Goal: Task Accomplishment & Management: Complete application form

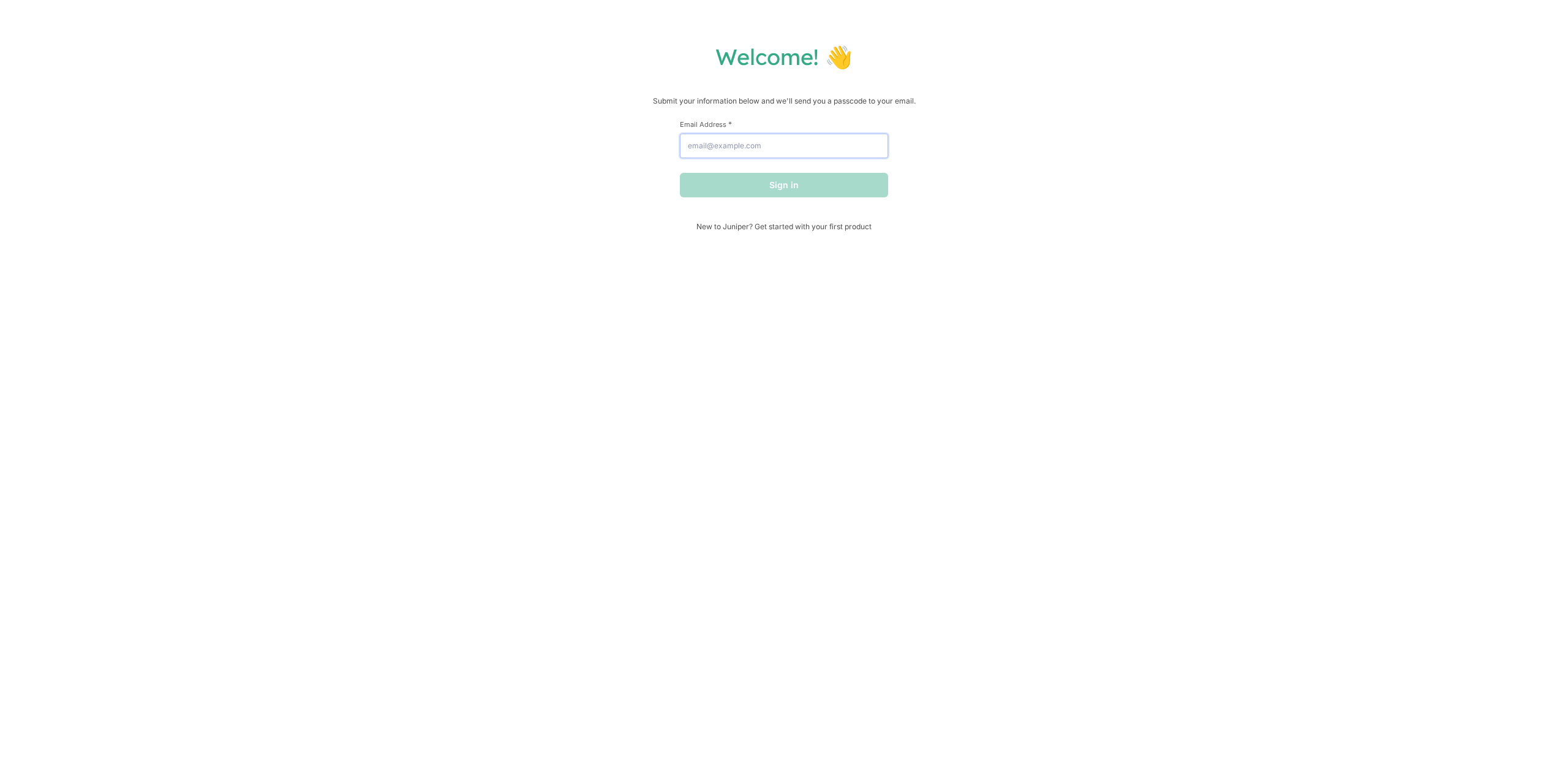
drag, startPoint x: 733, startPoint y: 150, endPoint x: 743, endPoint y: 160, distance: 14.1
click at [734, 150] on input "Email Address *" at bounding box center [784, 146] width 208 height 24
type input "[EMAIL_ADDRESS][DOMAIN_NAME]"
drag, startPoint x: 800, startPoint y: 191, endPoint x: 798, endPoint y: 197, distance: 6.3
click at [800, 190] on button "Sign in" at bounding box center [784, 185] width 208 height 24
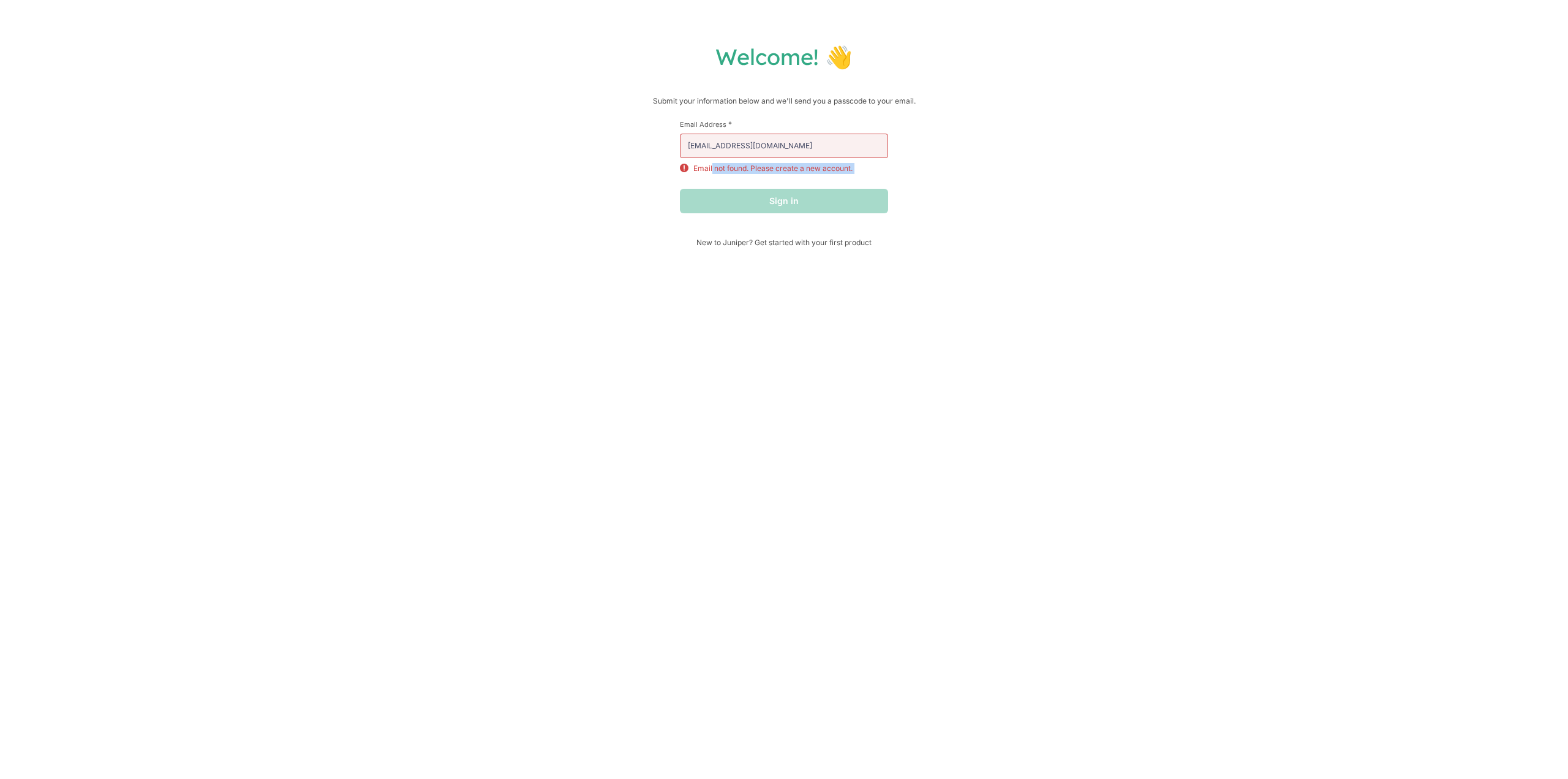
drag, startPoint x: 732, startPoint y: 172, endPoint x: 890, endPoint y: 180, distance: 158.2
click at [872, 179] on form "First Name * Last Name * Email Address * [EMAIL_ADDRESS][DOMAIN_NAME] Email not…" at bounding box center [784, 166] width 208 height 94
click at [890, 180] on div "Welcome! 👋 Submit your information below and we'll send you a passcode to your …" at bounding box center [784, 145] width 1544 height 204
click at [801, 181] on form "First Name * Last Name * Email Address * [EMAIL_ADDRESS][DOMAIN_NAME] Email not…" at bounding box center [784, 166] width 208 height 94
click at [782, 199] on div "Sign in" at bounding box center [784, 200] width 208 height 24
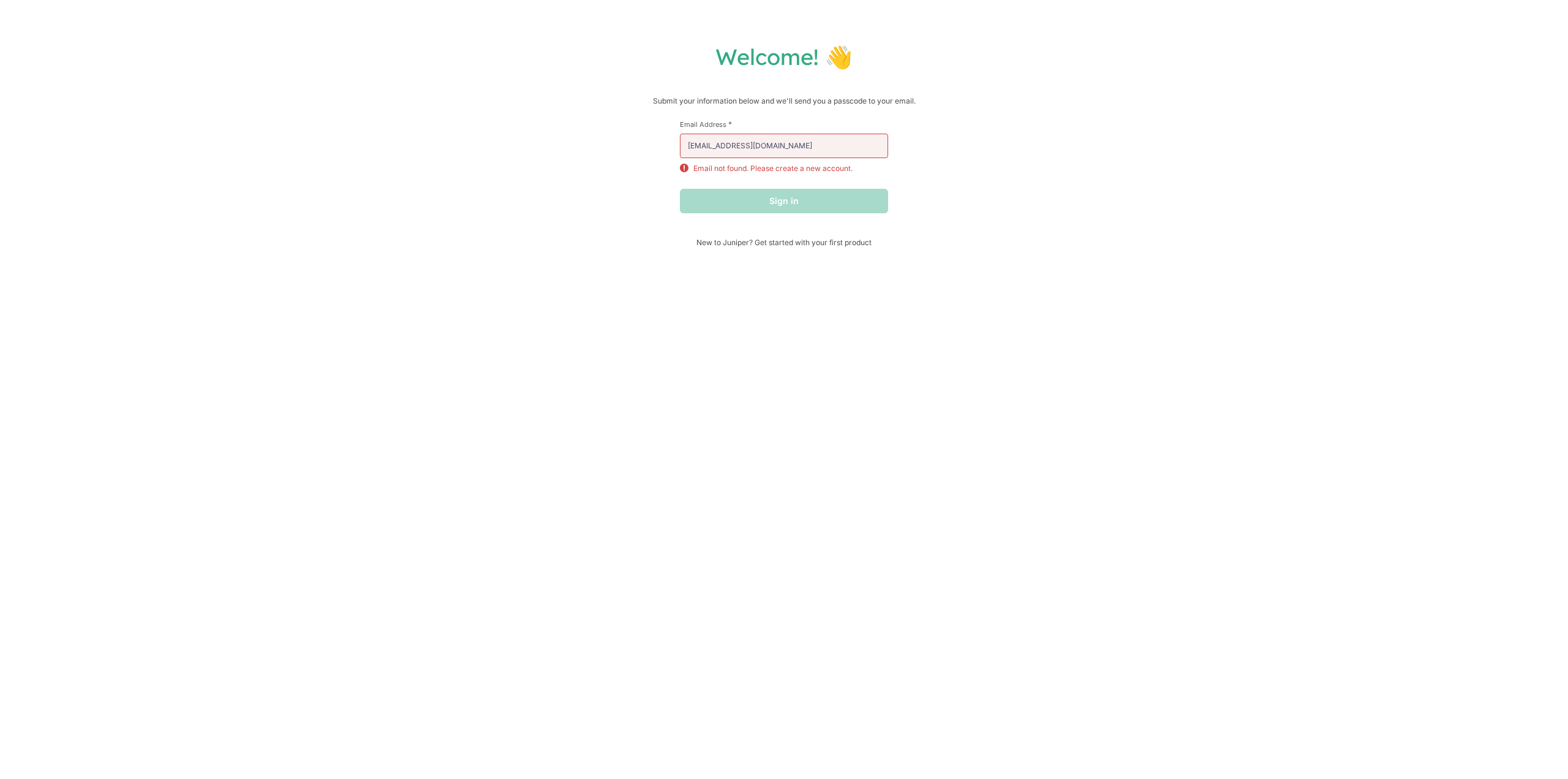
click at [773, 221] on div "First Name * Last Name * Email Address * [EMAIL_ADDRESS][DOMAIN_NAME] Email not…" at bounding box center [784, 178] width 208 height 118
click at [779, 200] on div "Sign in" at bounding box center [784, 200] width 208 height 24
drag, startPoint x: 845, startPoint y: 242, endPoint x: 889, endPoint y: 246, distance: 44.2
click at [889, 245] on div "Welcome! 👋 Submit your information below and we'll send you a passcode to your …" at bounding box center [784, 145] width 1544 height 204
click at [889, 246] on div "Welcome! 👋 Submit your information below and we'll send you a passcode to your …" at bounding box center [784, 145] width 1544 height 204
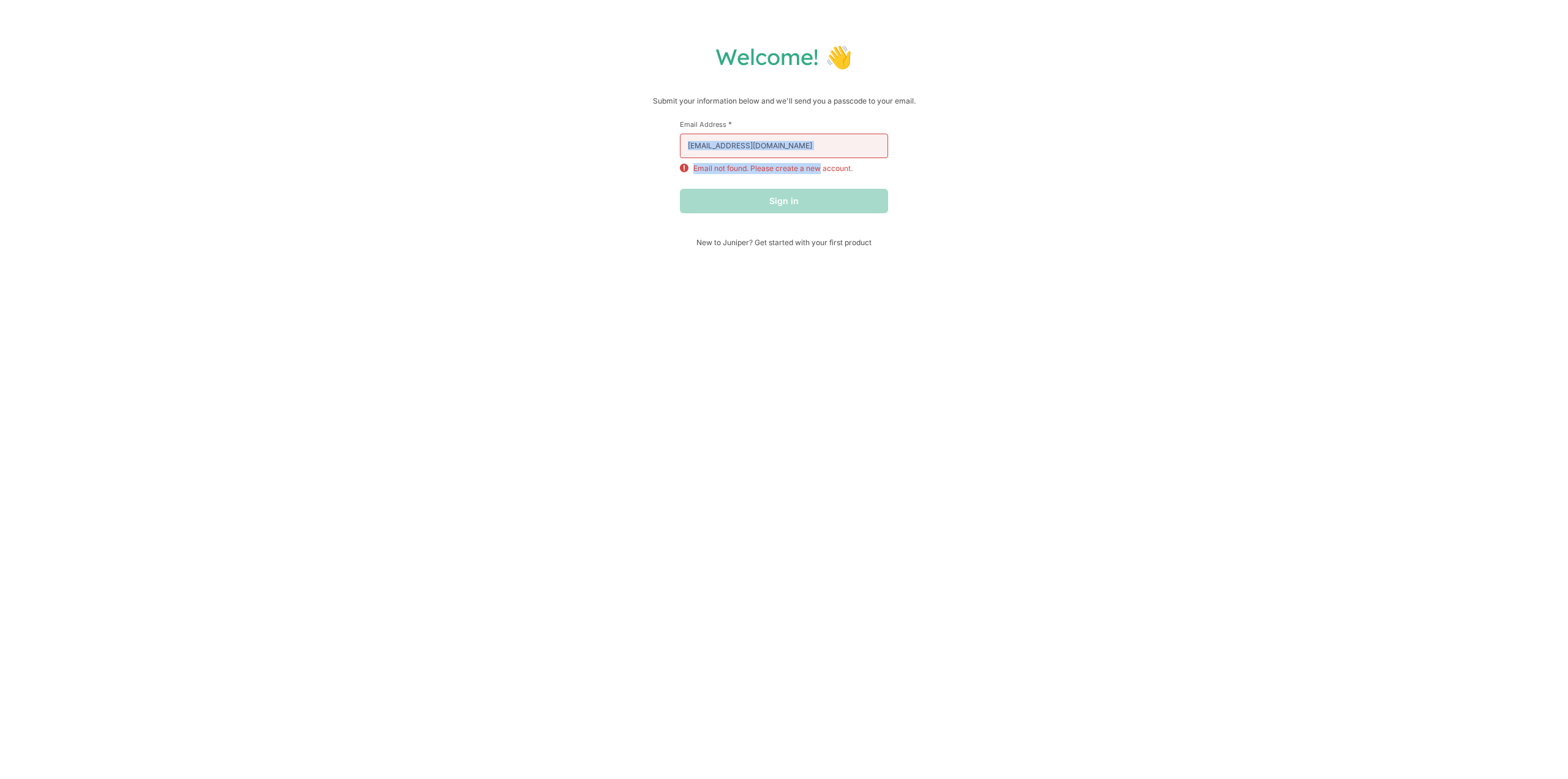
click at [820, 159] on div "Email Address * [EMAIL_ADDRESS][DOMAIN_NAME] Email not found. Please create a n…" at bounding box center [784, 146] width 208 height 55
click at [820, 158] on input "[EMAIL_ADDRESS][DOMAIN_NAME]" at bounding box center [784, 146] width 208 height 24
click at [969, 149] on div "Welcome! 👋 Submit your information below and we'll send you a passcode to your …" at bounding box center [784, 145] width 1544 height 204
click at [775, 144] on input "[EMAIL_ADDRESS][DOMAIN_NAME]" at bounding box center [784, 146] width 208 height 24
drag, startPoint x: 789, startPoint y: 190, endPoint x: 790, endPoint y: 196, distance: 6.1
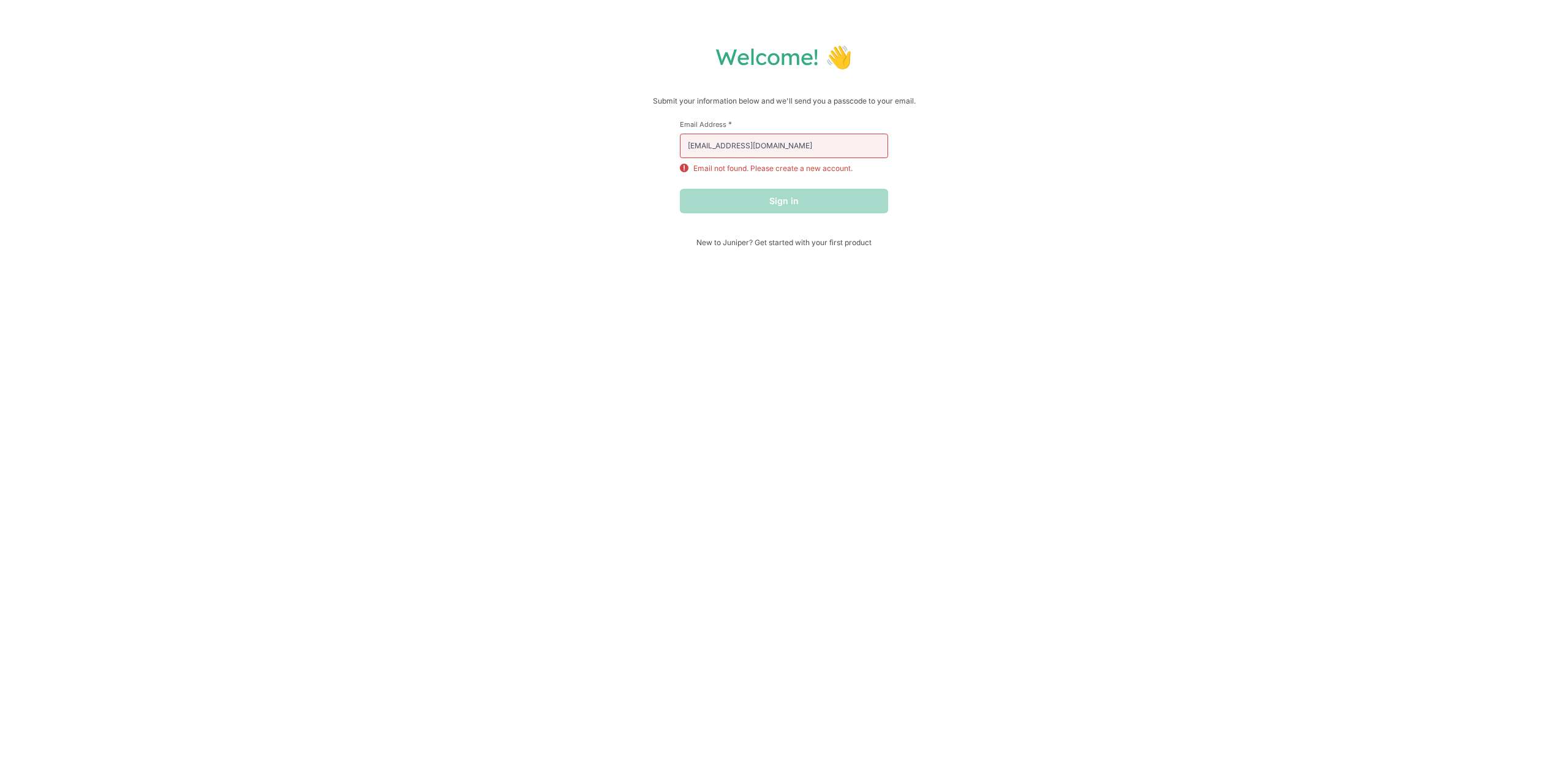
click at [789, 190] on div "Sign in" at bounding box center [784, 200] width 208 height 24
click at [792, 203] on div "Sign in" at bounding box center [784, 200] width 208 height 24
click at [836, 103] on p "Submit your information below and we'll send you a passcode to your email." at bounding box center [784, 101] width 1544 height 12
click at [768, 246] on span "New to Juniper? Get started with your first product" at bounding box center [784, 242] width 208 height 9
